Goal: Navigation & Orientation: Find specific page/section

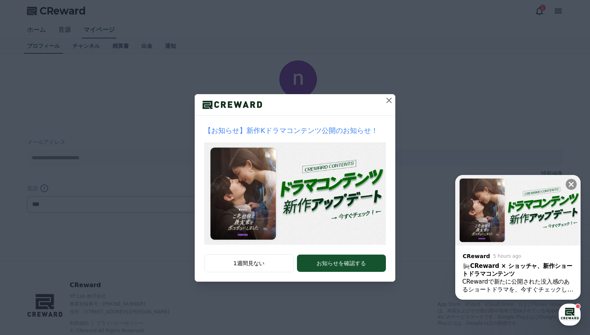
click at [142, 122] on div "【お知らせ】新作Kドラマコンテンツ公開のお知らせ！ 1週間見ない お知らせを確認する" at bounding box center [295, 147] width 590 height 294
click at [386, 100] on icon at bounding box center [389, 100] width 9 height 9
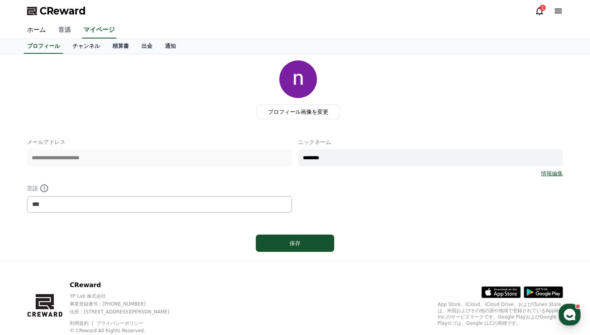
click at [60, 32] on link "音源" at bounding box center [64, 30] width 25 height 16
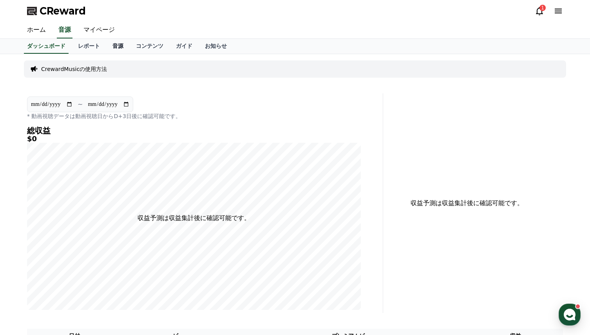
click at [106, 49] on link "音源" at bounding box center [118, 46] width 24 height 15
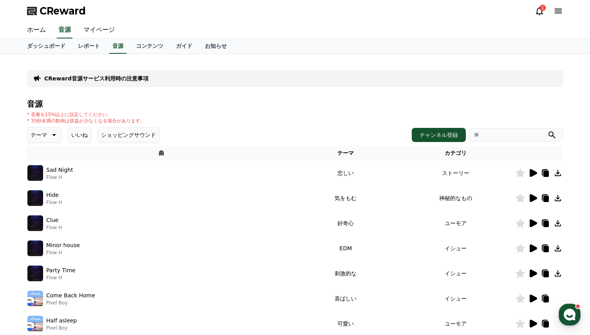
click at [236, 123] on div "* 音量を15%以上に設定してください。 * 35秒未満の動画は収益が少なくなる場合があります。" at bounding box center [295, 117] width 536 height 13
click at [260, 106] on h4 "音源" at bounding box center [295, 104] width 536 height 9
click at [537, 10] on icon at bounding box center [539, 10] width 9 height 9
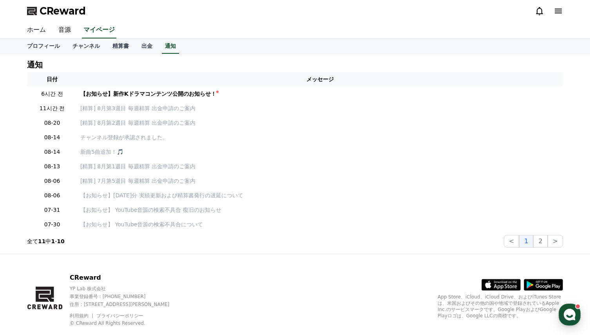
click at [31, 30] on link "ホーム" at bounding box center [36, 30] width 31 height 16
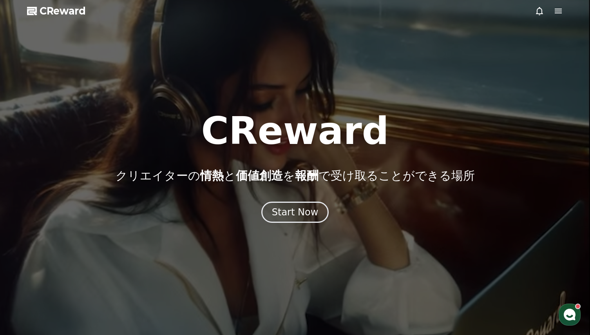
click at [557, 11] on icon at bounding box center [558, 11] width 7 height 5
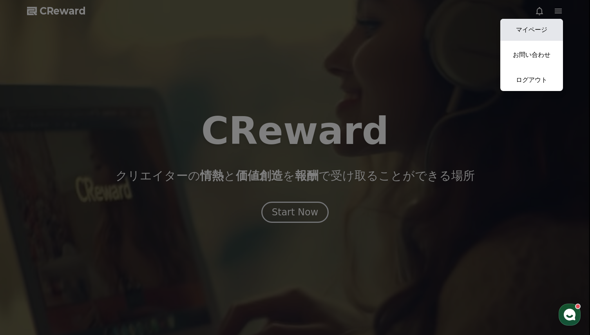
click at [527, 32] on link "マイページ" at bounding box center [532, 30] width 63 height 22
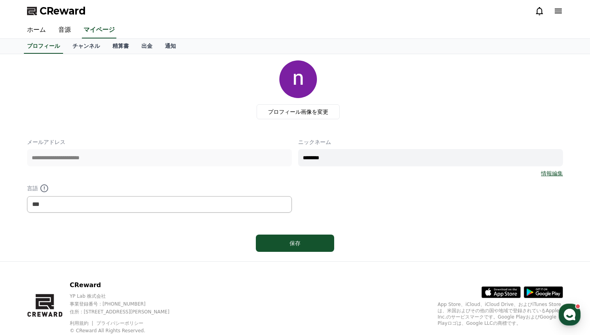
click at [434, 94] on div "プロフィール画像を変更" at bounding box center [298, 89] width 530 height 59
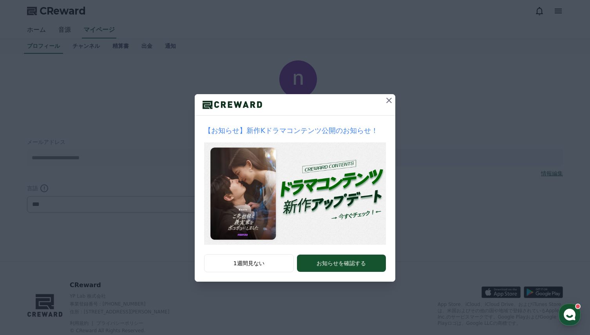
click at [392, 101] on icon at bounding box center [389, 100] width 9 height 9
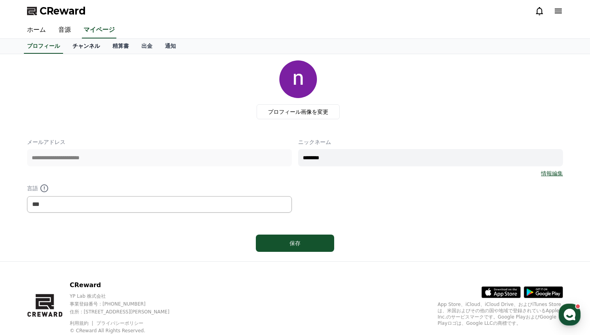
click at [75, 47] on link "チャンネル" at bounding box center [86, 46] width 40 height 15
